Goal: Task Accomplishment & Management: Manage account settings

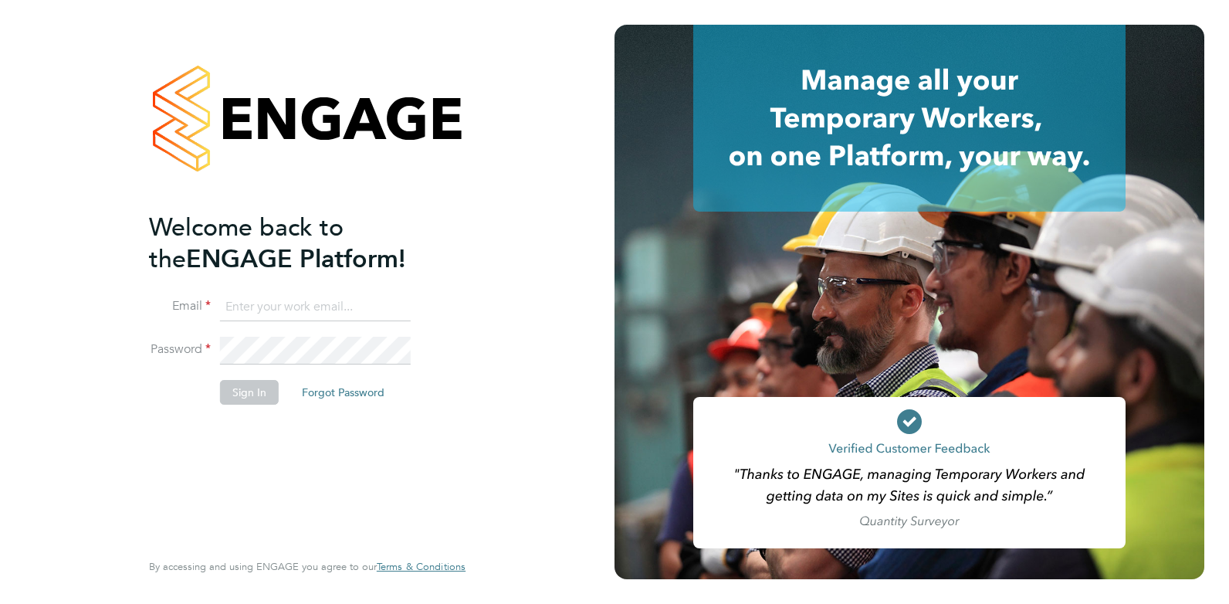
click at [403, 306] on input at bounding box center [315, 307] width 191 height 28
paste input "payroll.downloadqueries@hays.com"
type input "payroll.downloadqueries@hays.com"
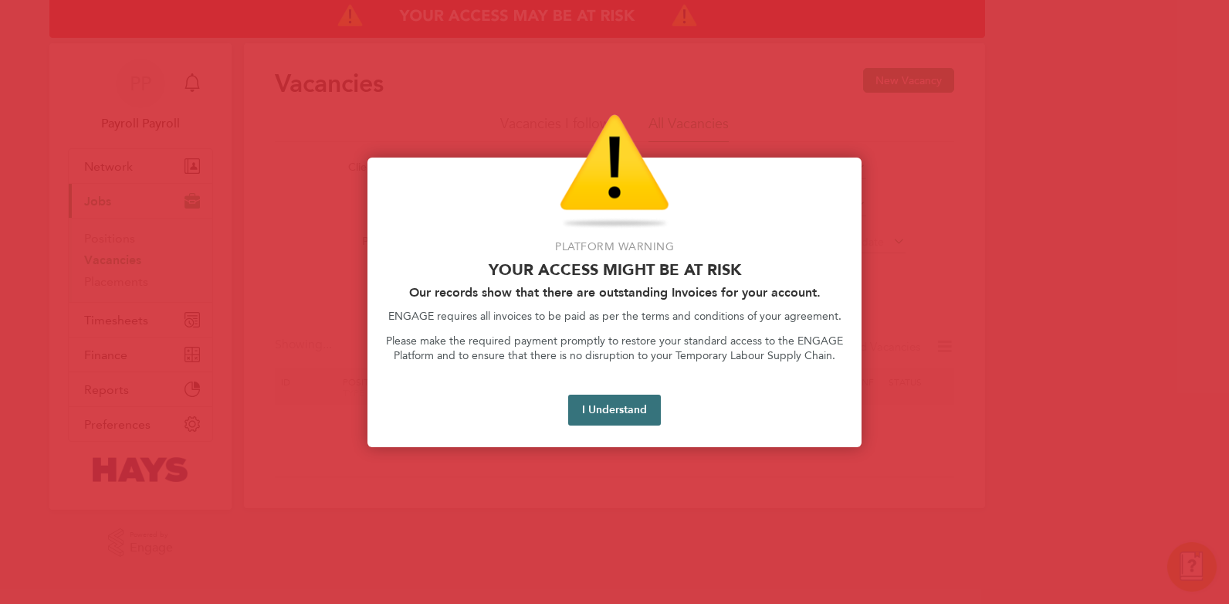
click at [613, 415] on button "I Understand" at bounding box center [614, 409] width 93 height 31
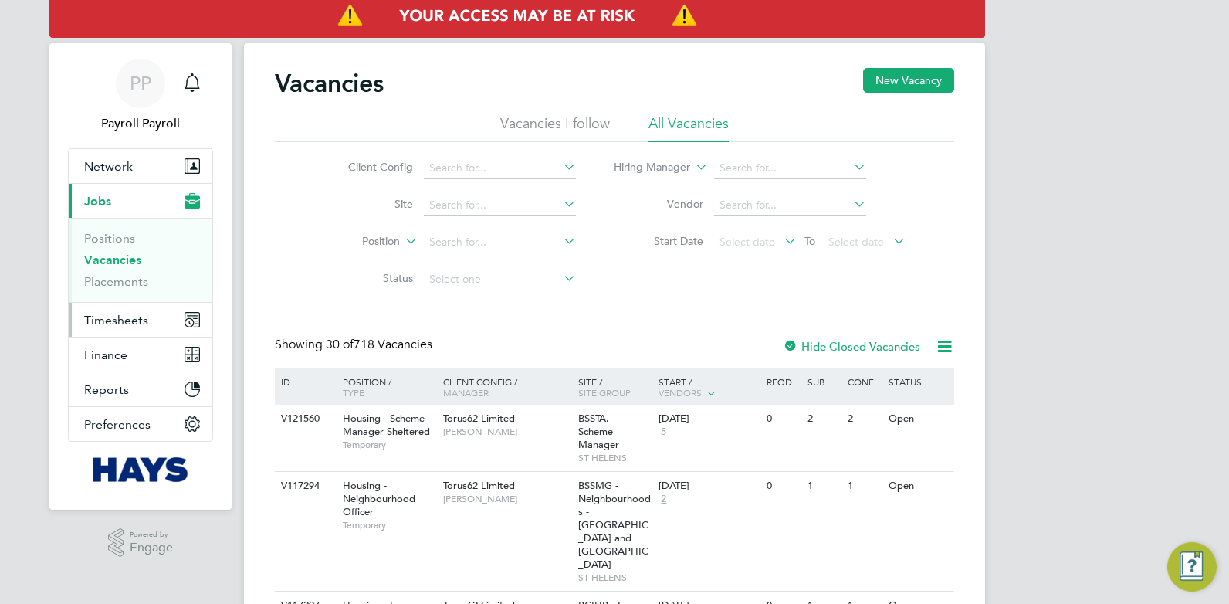
click at [95, 316] on span "Timesheets" at bounding box center [116, 320] width 64 height 15
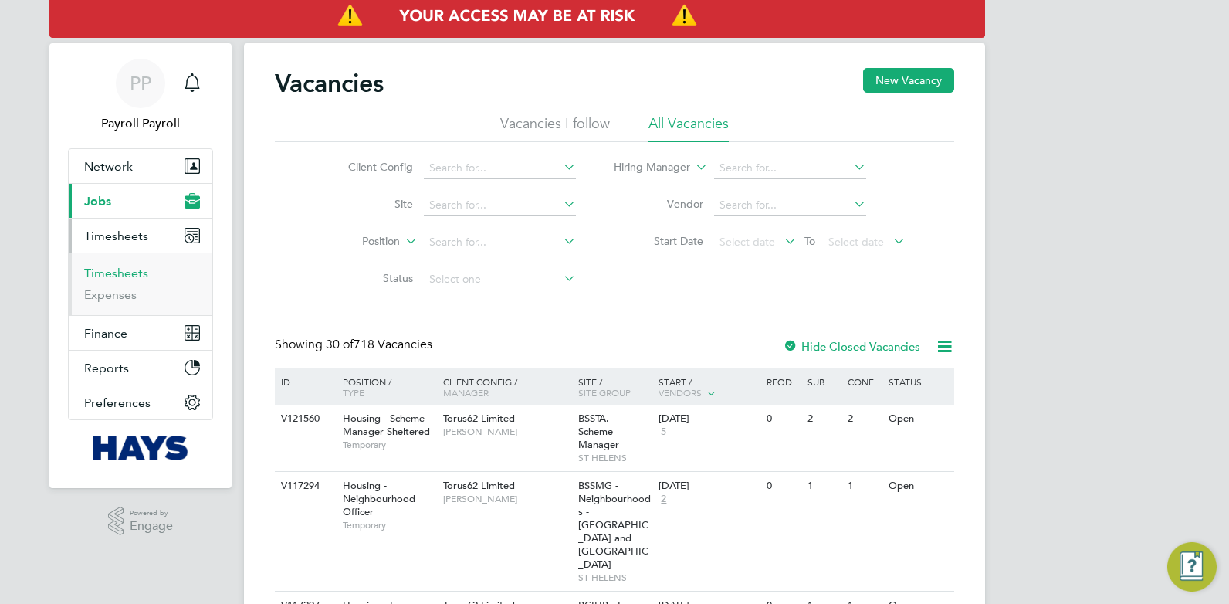
click at [100, 273] on link "Timesheets" at bounding box center [116, 273] width 64 height 15
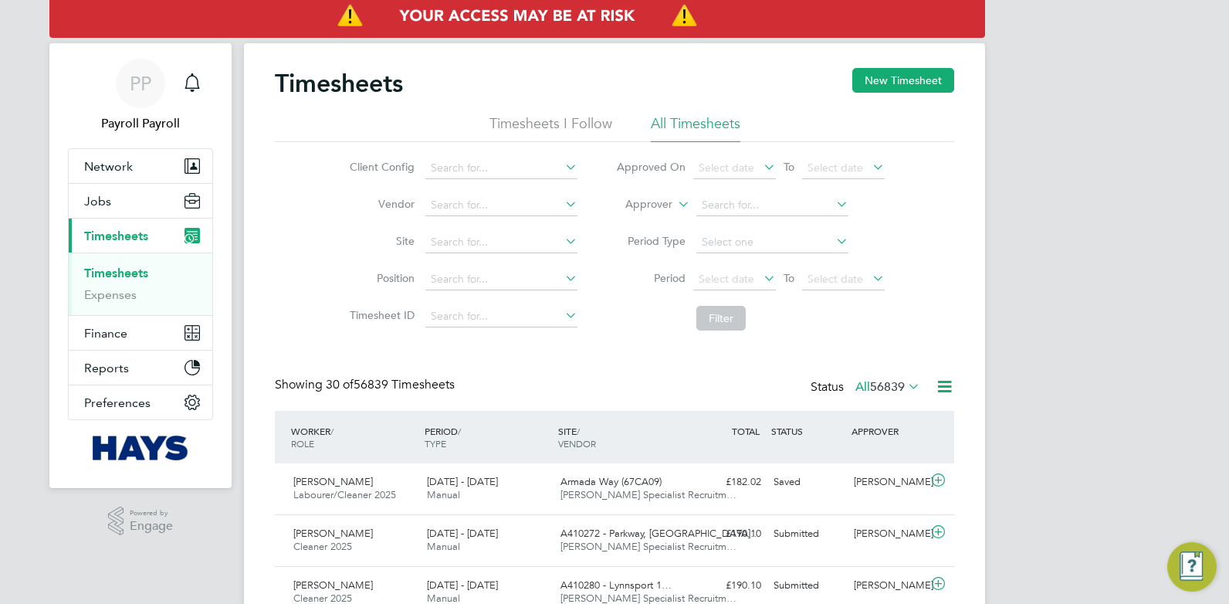
click at [675, 205] on icon at bounding box center [675, 200] width 0 height 14
click at [634, 217] on li "Worker" at bounding box center [634, 222] width 76 height 20
click at [755, 204] on input at bounding box center [772, 206] width 152 height 22
paste input "Gumba"
click at [747, 227] on li "Minsusera Gumba" at bounding box center [772, 225] width 154 height 21
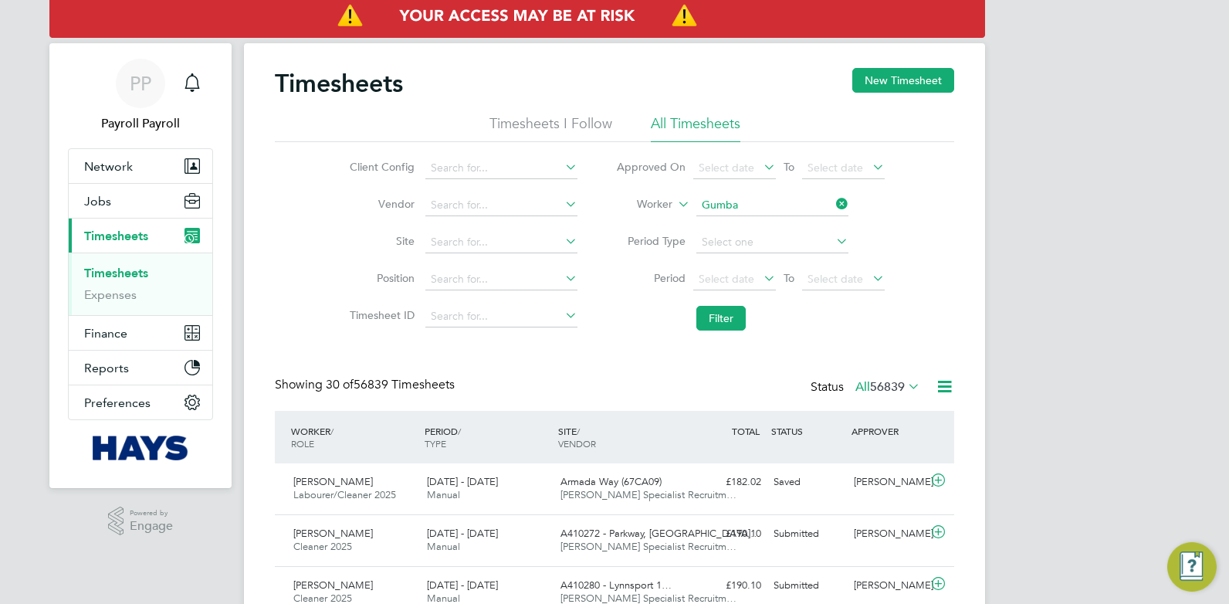
type input "Minsusera Gumba"
click at [722, 313] on button "Filter" at bounding box center [720, 318] width 49 height 25
click at [498, 475] on span "[DATE] - [DATE]" at bounding box center [462, 481] width 71 height 13
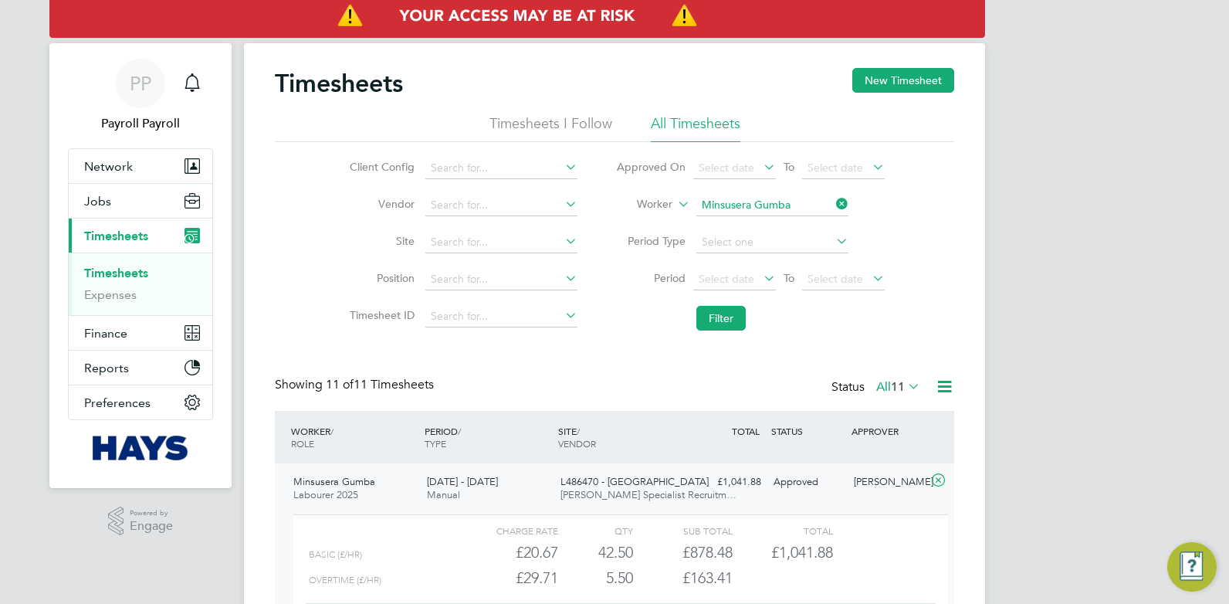
click at [833, 203] on icon at bounding box center [833, 204] width 0 height 22
click at [772, 208] on input at bounding box center [772, 206] width 152 height 22
type input "[PERSON_NAME]"
click at [772, 208] on input at bounding box center [772, 206] width 152 height 22
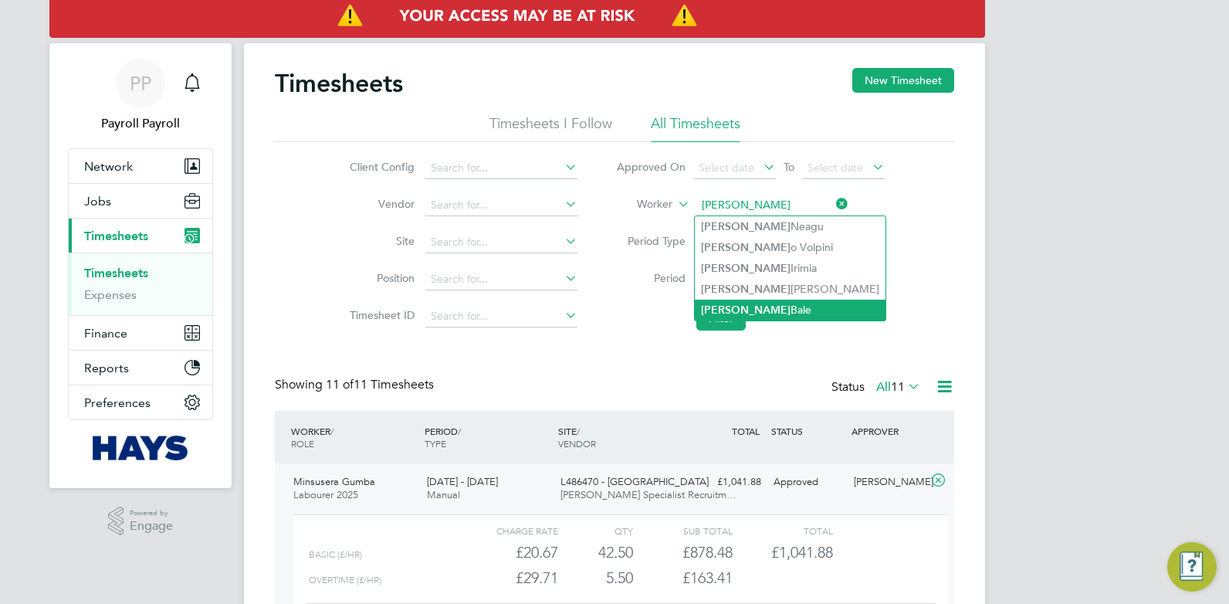
click at [739, 299] on li "[PERSON_NAME]" at bounding box center [790, 309] width 191 height 21
type input "[PERSON_NAME]"
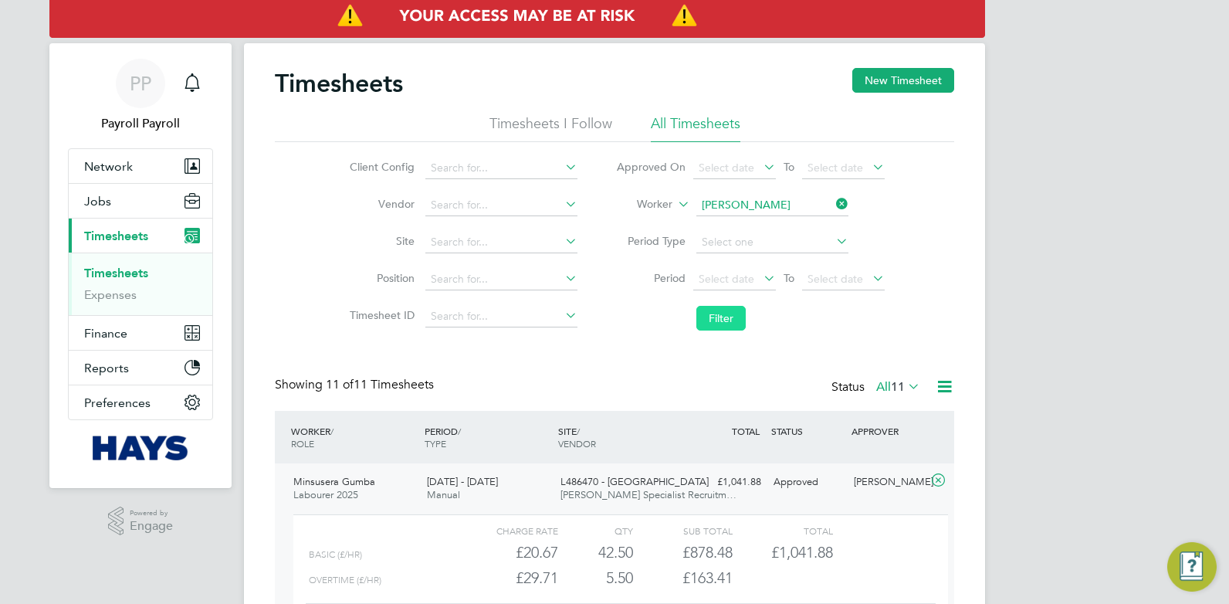
click at [723, 316] on button "Filter" at bounding box center [720, 318] width 49 height 25
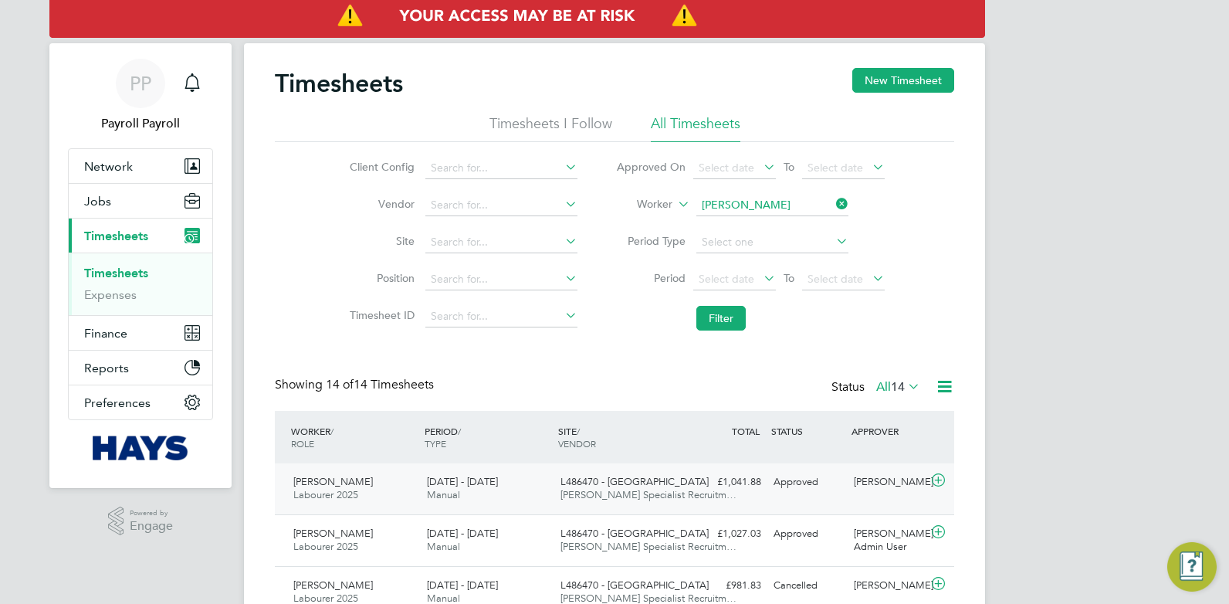
click at [543, 496] on div "[DATE] - [DATE] Manual" at bounding box center [488, 488] width 134 height 39
